Goal: Check status: Check status

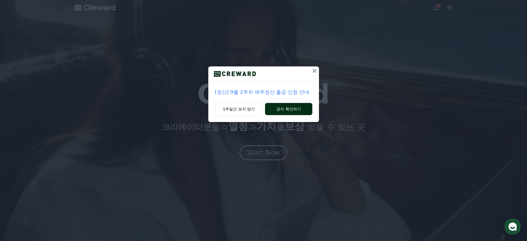
click at [299, 112] on button "공지 확인하기" at bounding box center [288, 109] width 47 height 12
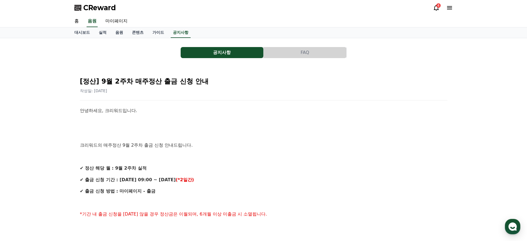
click at [435, 7] on icon at bounding box center [436, 7] width 7 height 7
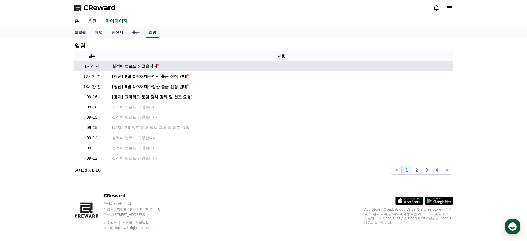
click at [142, 66] on div "실적이 업로드 되었습니다" at bounding box center [134, 66] width 45 height 6
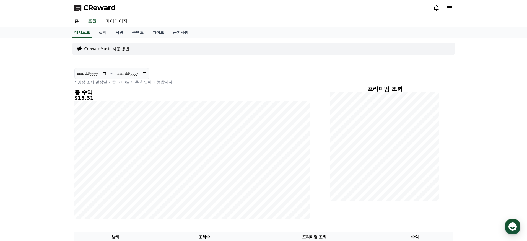
click at [99, 33] on link "실적" at bounding box center [102, 32] width 17 height 11
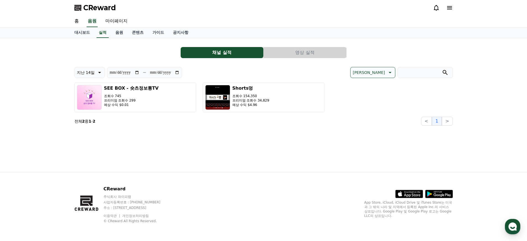
click at [314, 51] on button "영상 실적" at bounding box center [305, 52] width 83 height 11
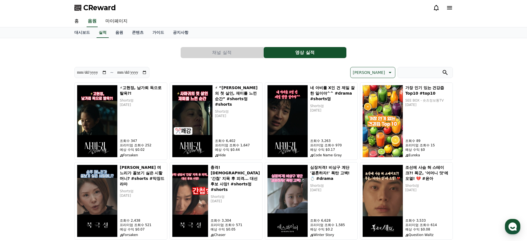
click at [210, 56] on button "채널 실적" at bounding box center [222, 52] width 83 height 11
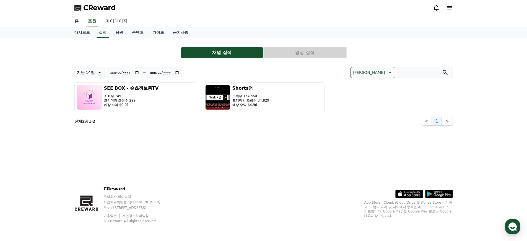
click at [114, 23] on link "마이페이지" at bounding box center [116, 21] width 31 height 12
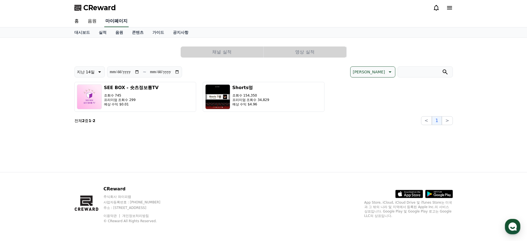
select select "**********"
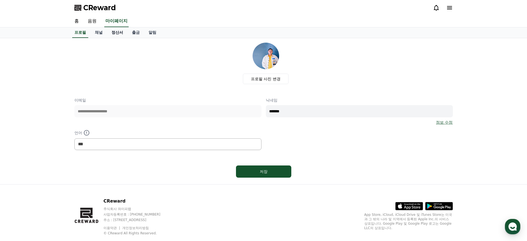
click at [111, 32] on link "정산서" at bounding box center [117, 32] width 20 height 11
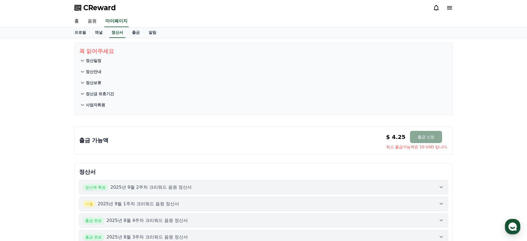
scroll to position [1, 0]
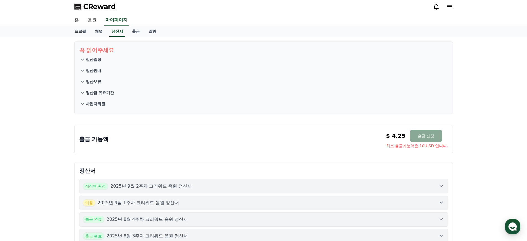
click at [146, 203] on p "2025년 9월 1주차 크리워드 음원 정산서" at bounding box center [139, 202] width 82 height 7
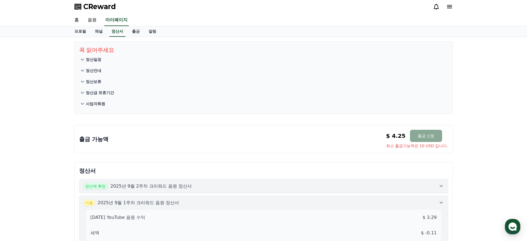
click at [105, 8] on span "CReward" at bounding box center [99, 6] width 33 height 9
